Goal: Contribute content

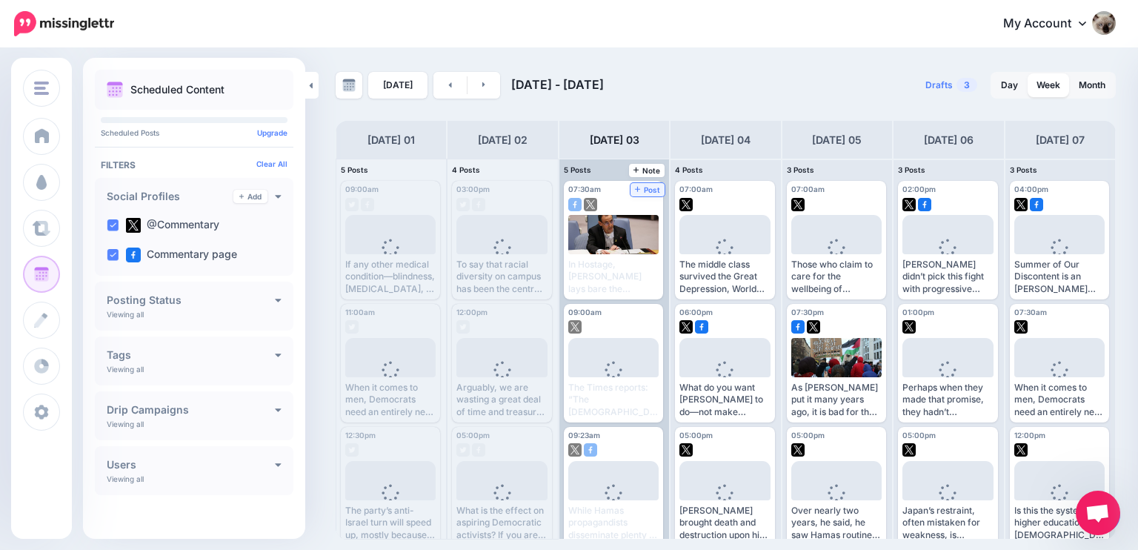
click at [635, 186] on span "Post" at bounding box center [648, 189] width 26 height 7
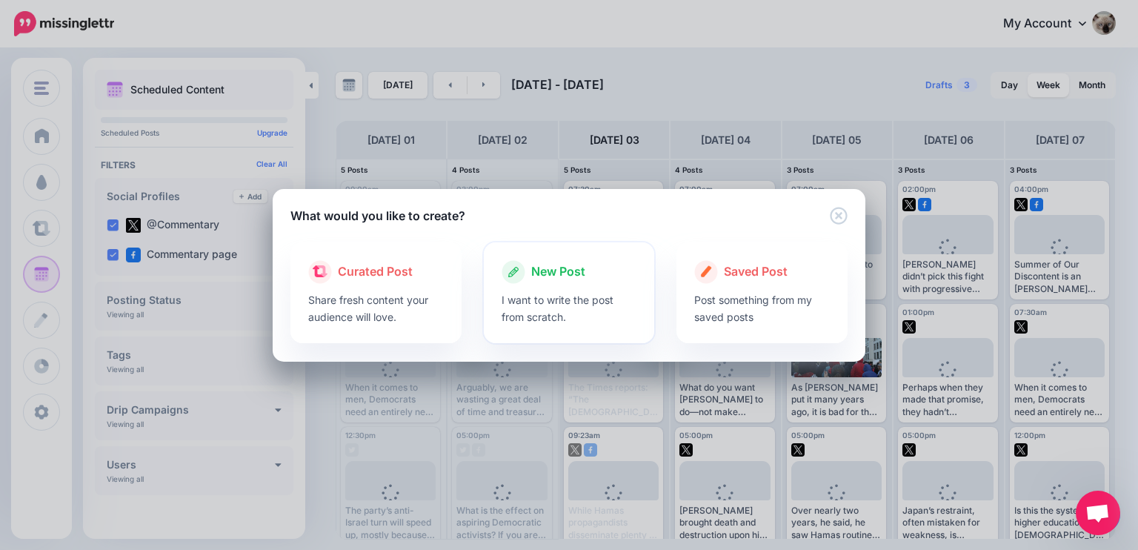
click at [578, 293] on p "I want to write the post from scratch." at bounding box center [569, 308] width 136 height 34
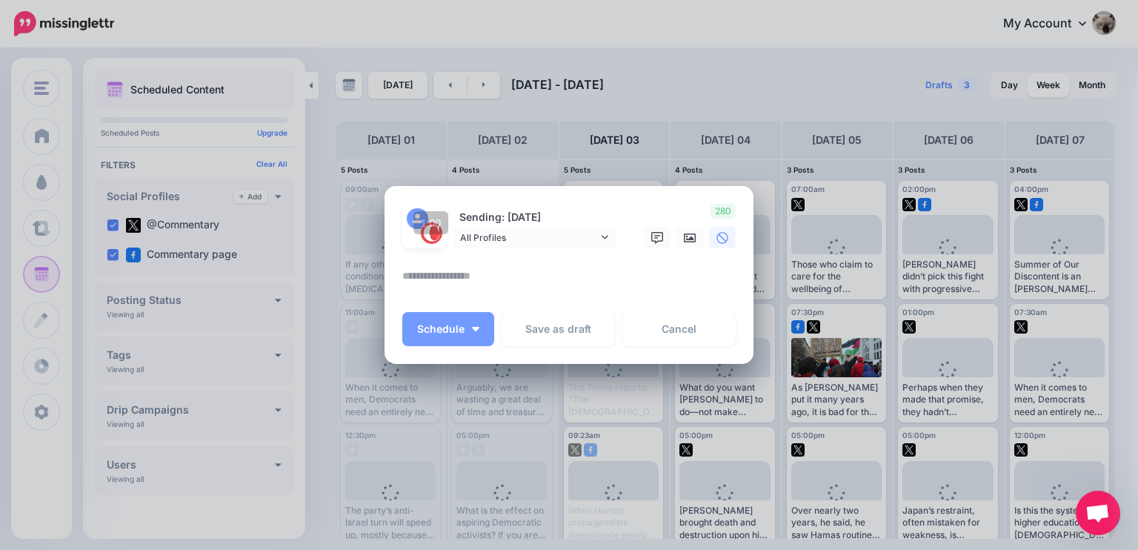
click at [581, 276] on textarea at bounding box center [572, 281] width 341 height 29
paste textarea "**********"
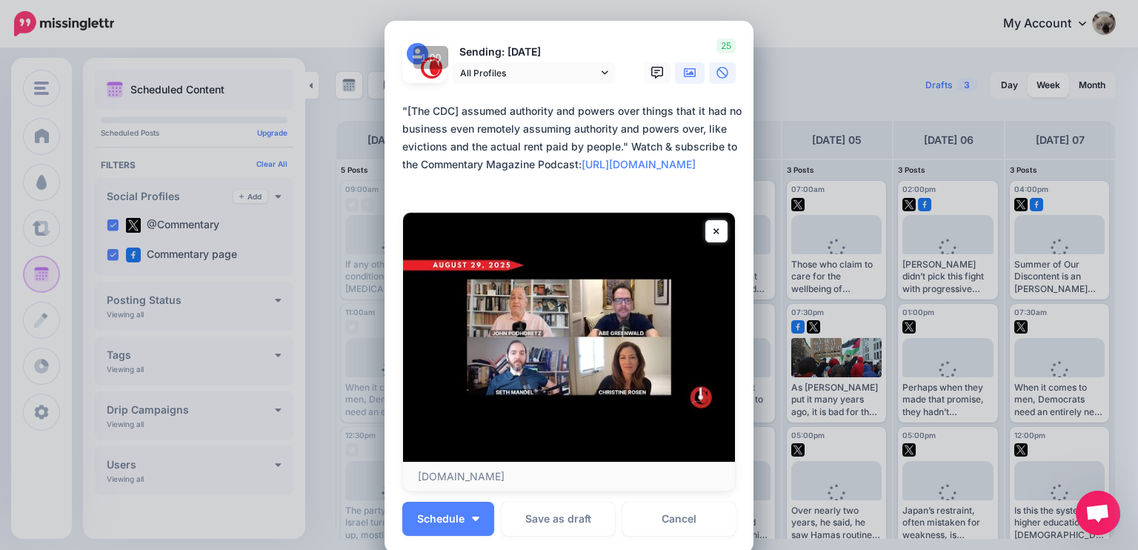
type textarea "**********"
click at [675, 67] on link at bounding box center [690, 72] width 30 height 21
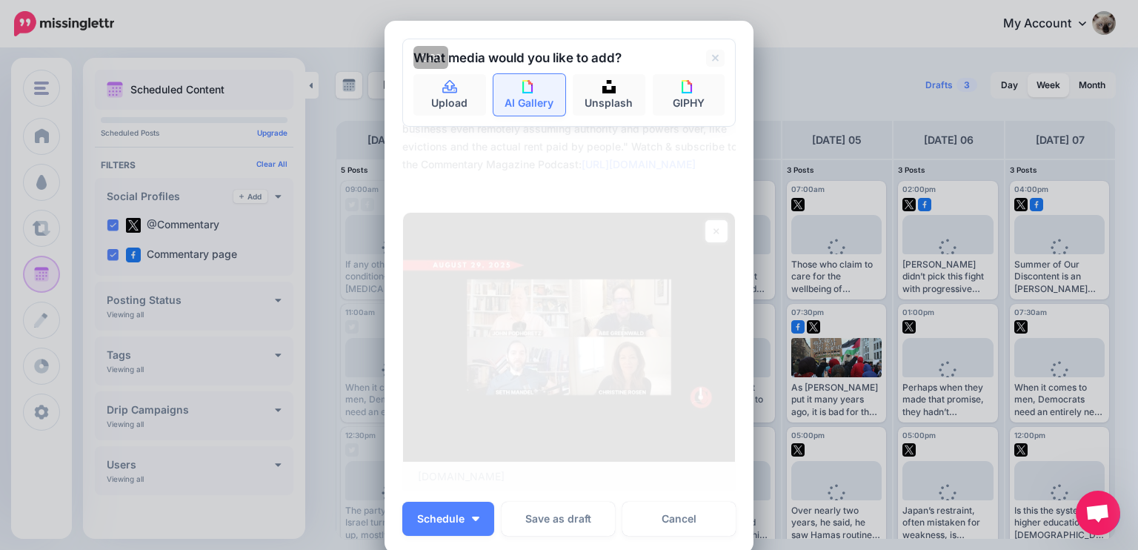
click at [517, 98] on link "AI Gallery" at bounding box center [529, 94] width 73 height 41
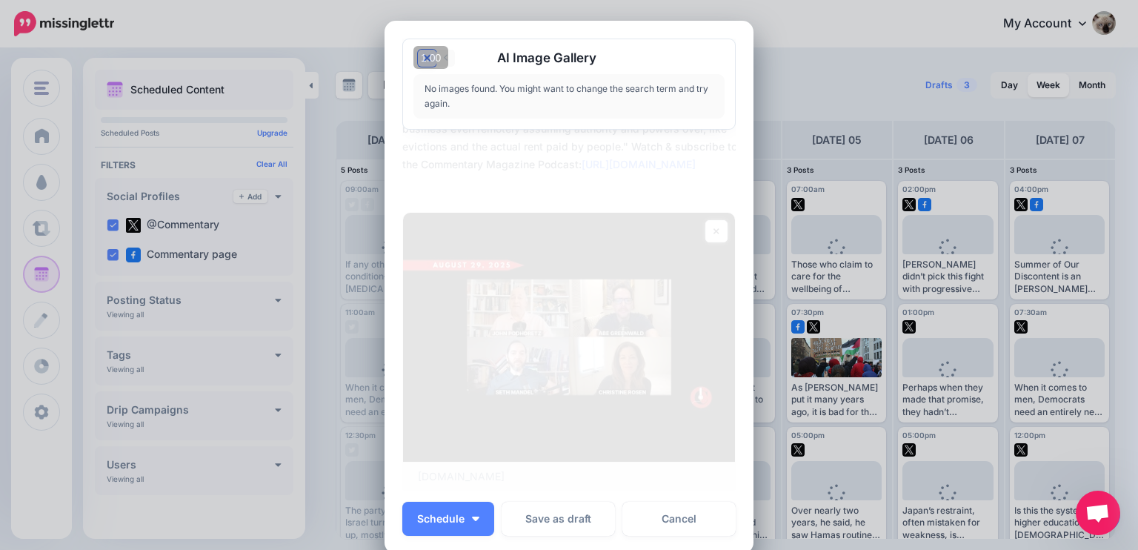
click at [424, 56] on icon at bounding box center [427, 59] width 7 height 12
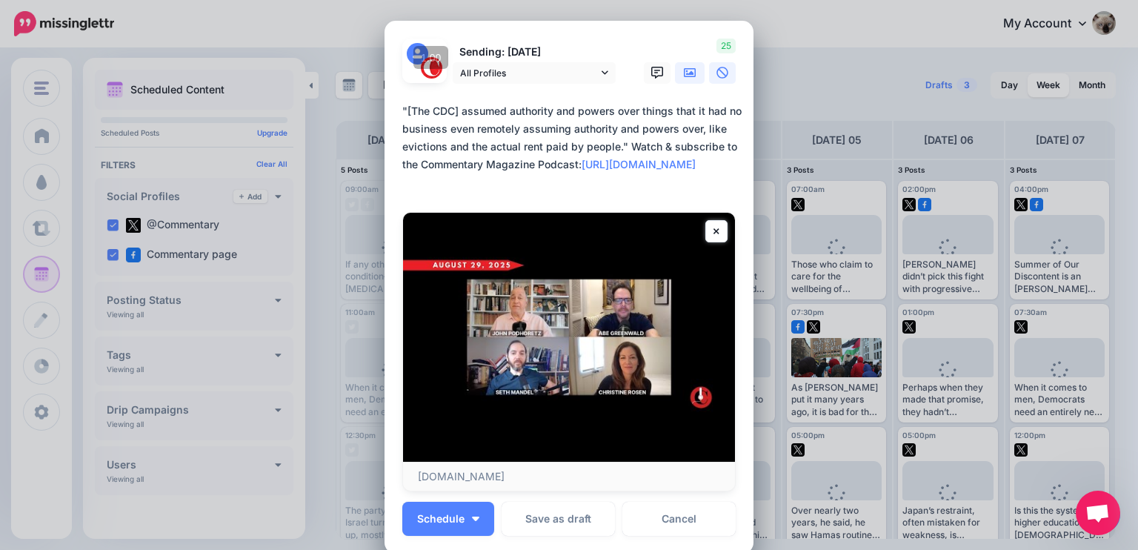
click at [694, 65] on link at bounding box center [690, 72] width 30 height 21
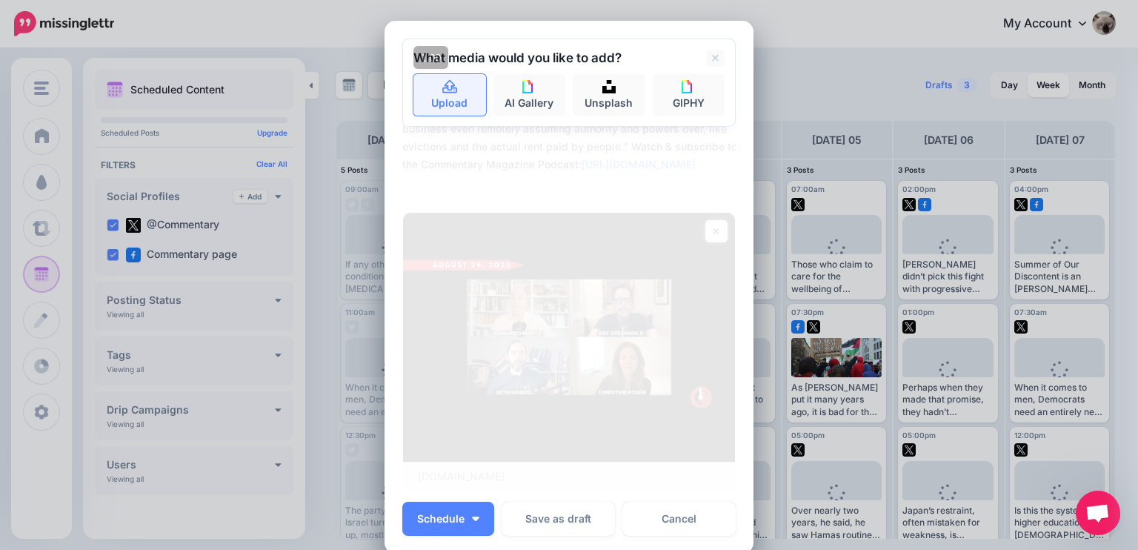
click at [434, 114] on link "Upload" at bounding box center [449, 94] width 73 height 41
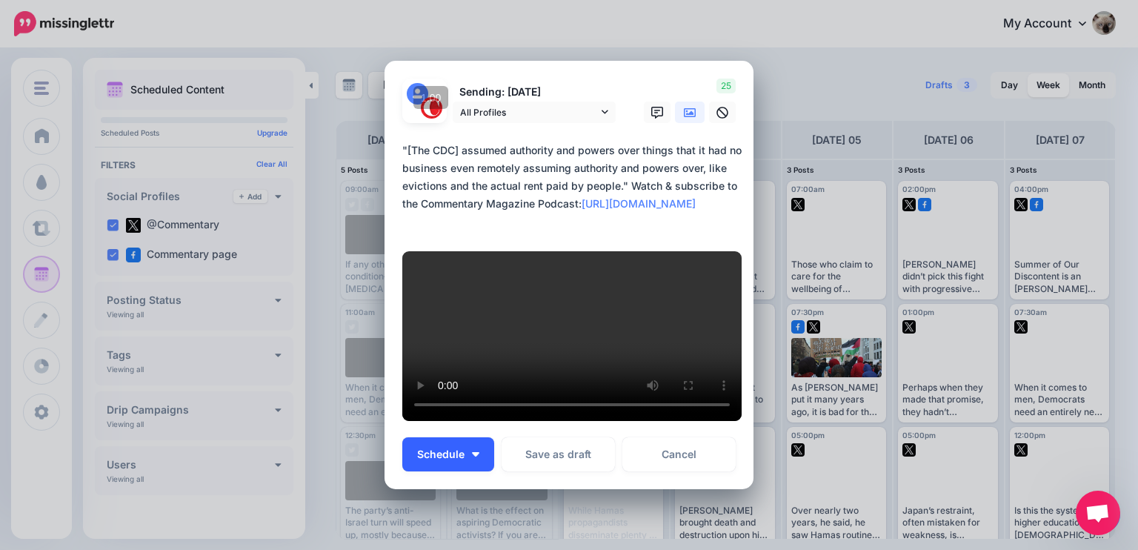
click at [466, 456] on button "Schedule" at bounding box center [448, 454] width 92 height 34
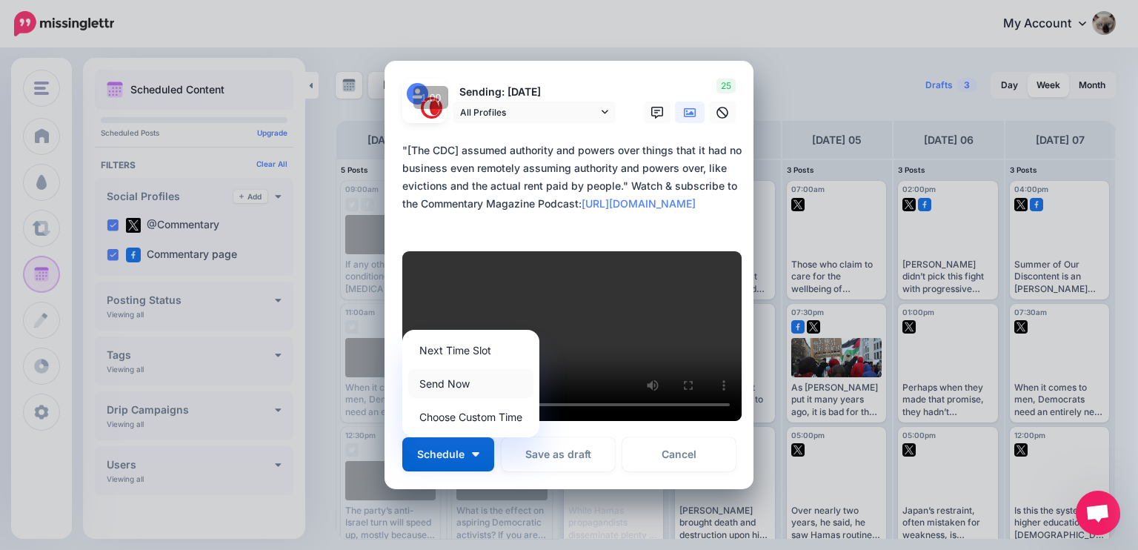
click at [458, 392] on link "Send Now" at bounding box center [470, 383] width 125 height 29
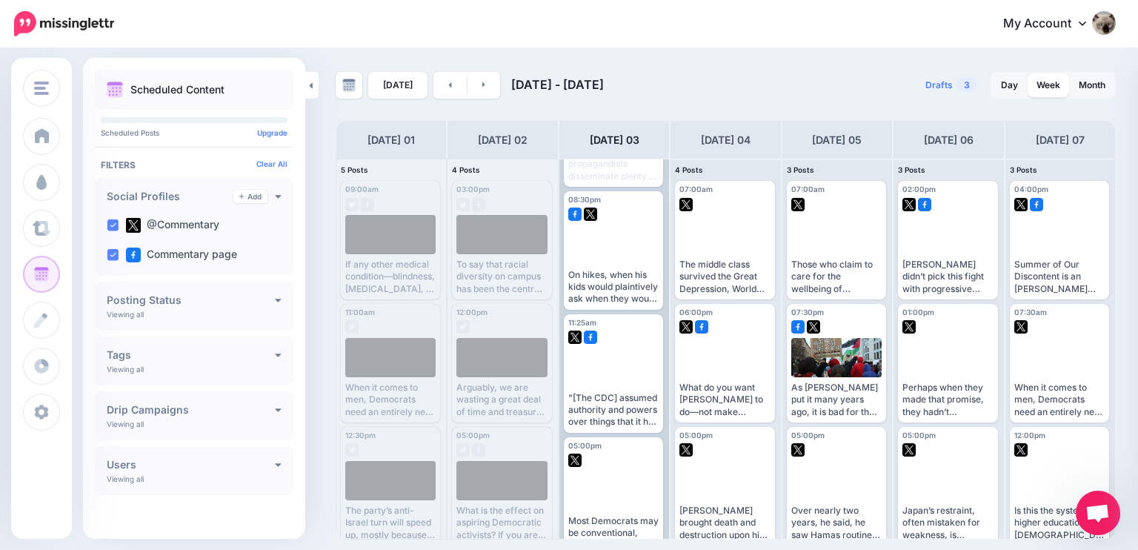
scroll to position [370, 0]
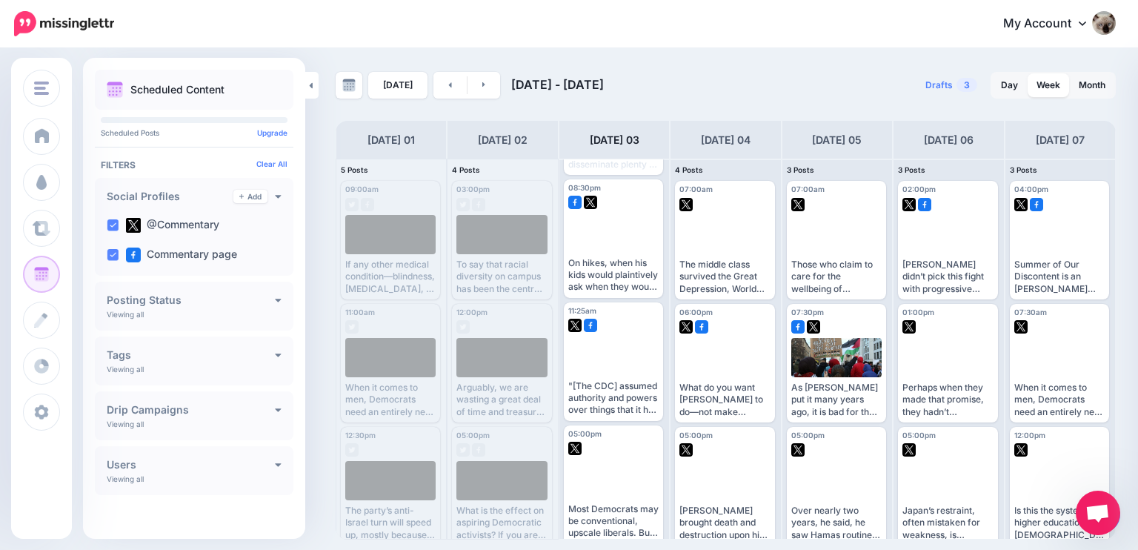
click at [1093, 506] on span "Open chat" at bounding box center [1097, 514] width 24 height 21
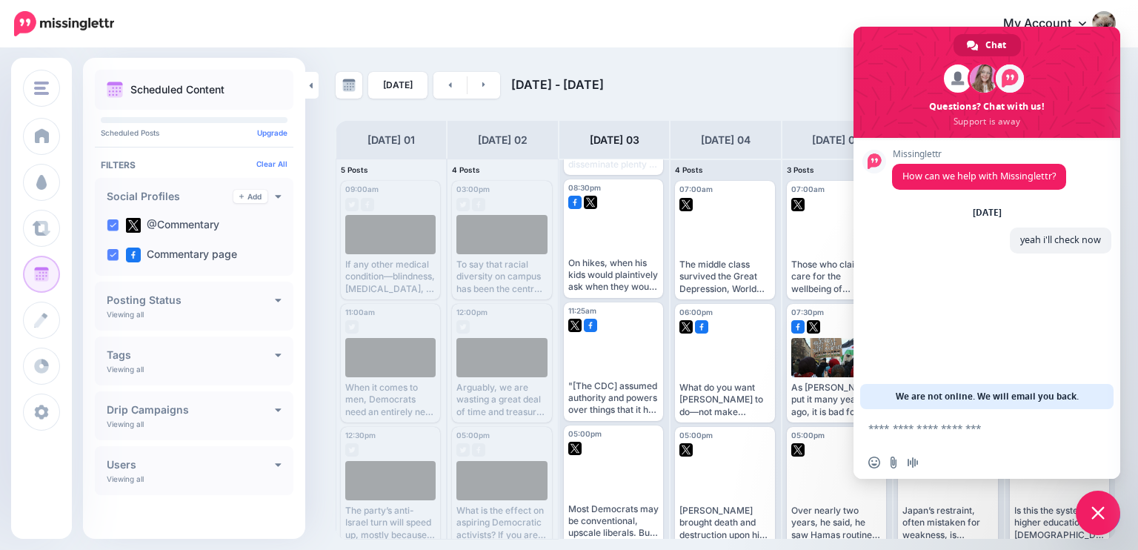
click at [979, 442] on textarea "Compose your message..." at bounding box center [971, 427] width 207 height 37
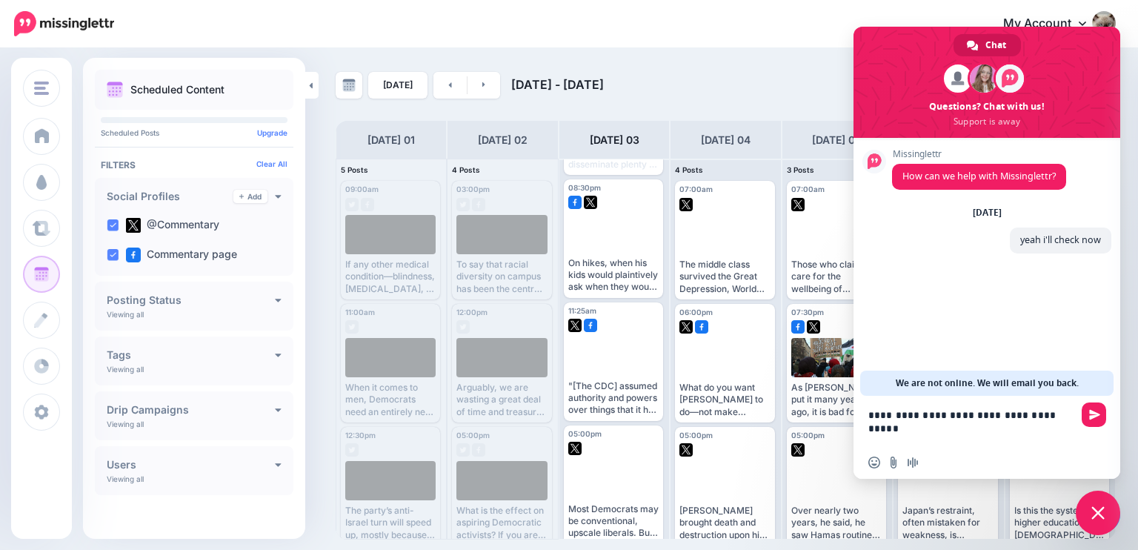
type textarea "**********"
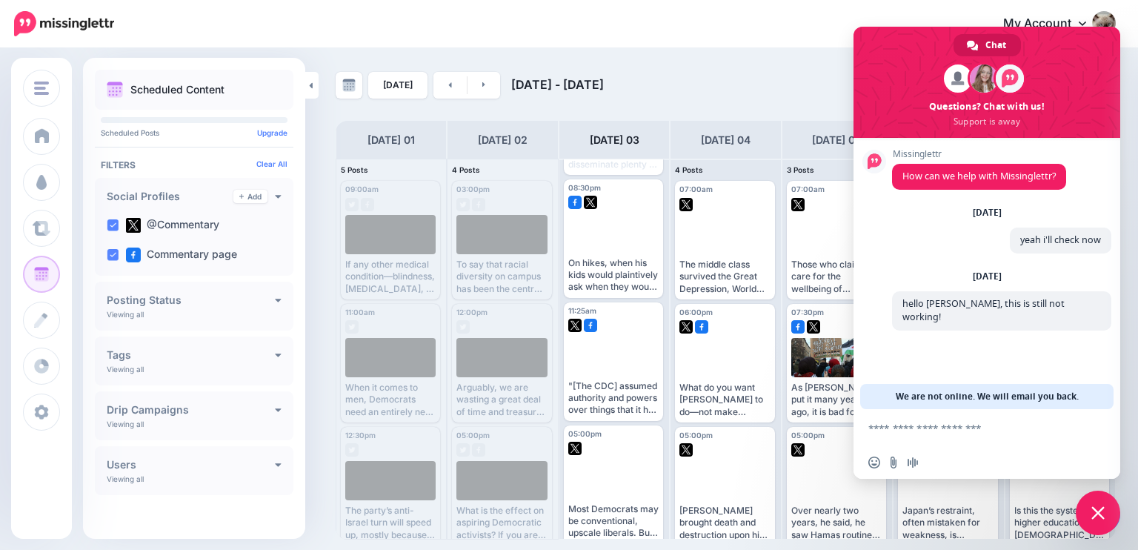
click at [1101, 506] on span "Close chat" at bounding box center [1097, 512] width 13 height 13
